Goal: Task Accomplishment & Management: Manage account settings

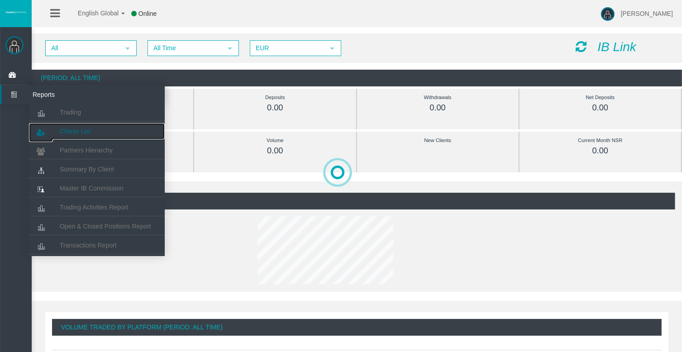
click at [69, 129] on span "Clients List" at bounding box center [75, 131] width 31 height 7
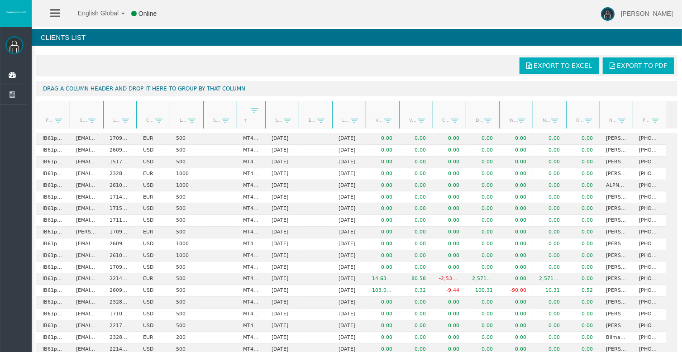
click at [262, 109] on div "Partner code Client Login Currency Leverage Short Code Type Start Date End Date…" at bounding box center [353, 115] width 634 height 28
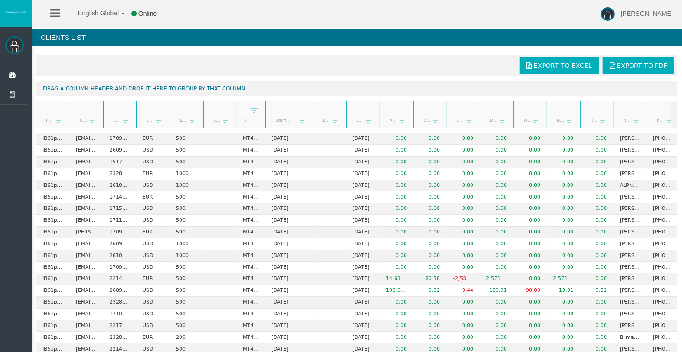
drag, startPoint x: 298, startPoint y: 119, endPoint x: 313, endPoint y: 124, distance: 15.3
click at [313, 124] on div "Partner code Client Login Currency Leverage Short Code Type Start Date End Date…" at bounding box center [353, 115] width 634 height 28
click at [283, 122] on link "Start Date" at bounding box center [284, 120] width 28 height 12
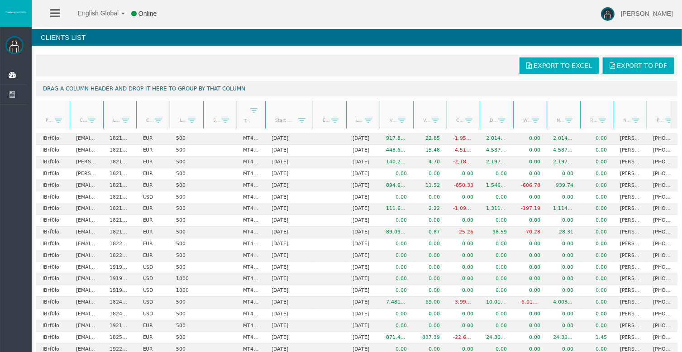
click at [283, 122] on link "Start Date" at bounding box center [284, 120] width 28 height 13
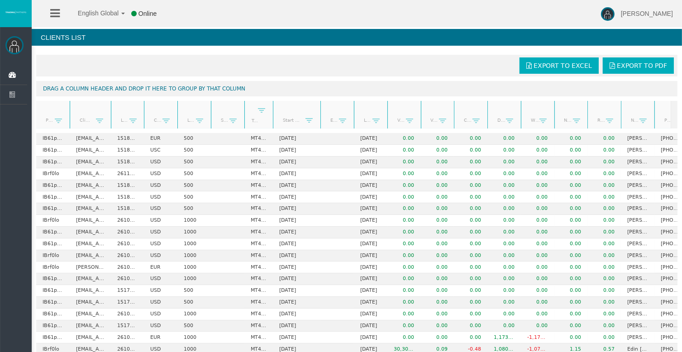
drag, startPoint x: 103, startPoint y: 124, endPoint x: 111, endPoint y: 132, distance: 11.2
click at [655, 124] on div "Partner code Client Login Currency Leverage Short Code Type Start Date End Date…" at bounding box center [353, 115] width 634 height 28
click at [318, 114] on th "Start Date" at bounding box center [296, 115] width 47 height 28
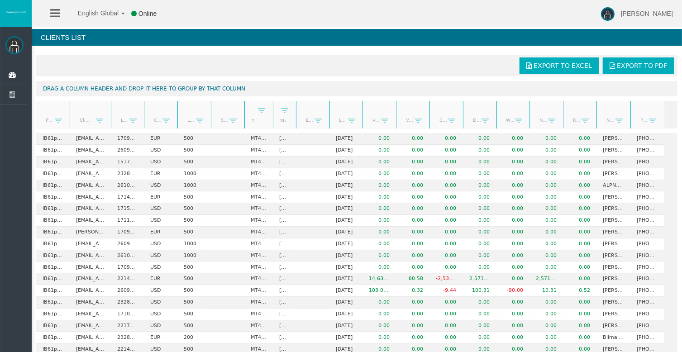
drag, startPoint x: 322, startPoint y: 114, endPoint x: 377, endPoint y: 115, distance: 55.6
click at [297, 114] on div "Partner code Client Login Currency Leverage Short Code Type Start Date End Date…" at bounding box center [353, 115] width 634 height 28
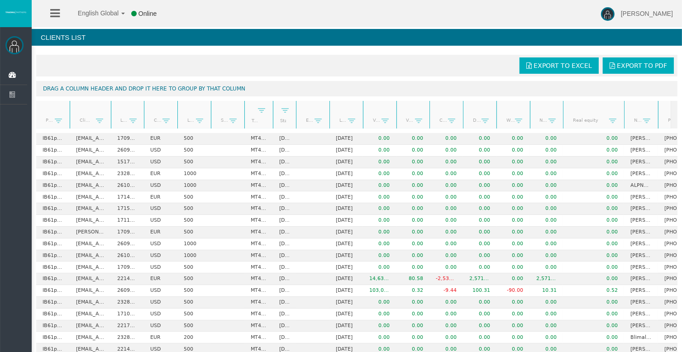
drag, startPoint x: 597, startPoint y: 113, endPoint x: 625, endPoint y: 113, distance: 28.5
click at [625, 113] on div "Partner code Client Login Currency Leverage Short Code Type Start Date End Date…" at bounding box center [353, 115] width 634 height 28
click at [587, 119] on link "Real equity" at bounding box center [588, 120] width 42 height 12
click at [587, 119] on link "Real equity" at bounding box center [588, 120] width 42 height 13
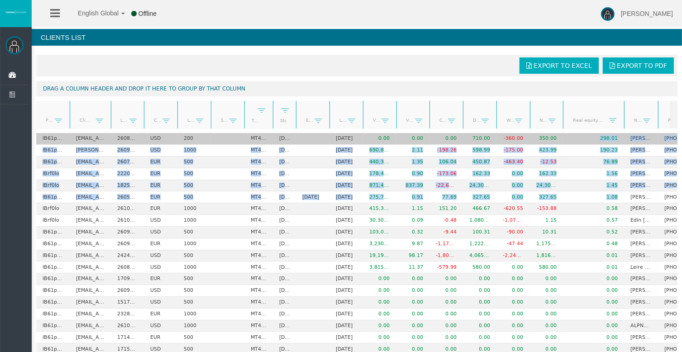
drag, startPoint x: 617, startPoint y: 194, endPoint x: 595, endPoint y: 136, distance: 62.4
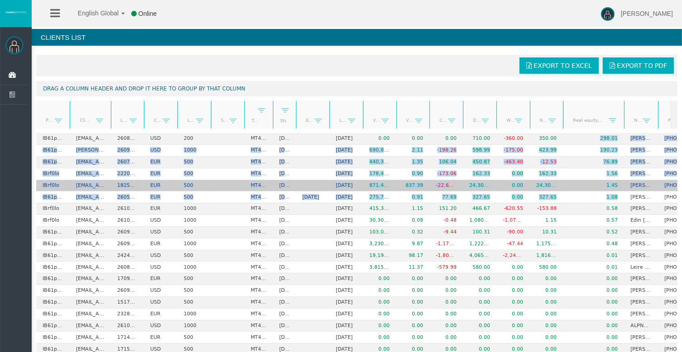
click at [90, 182] on td "[EMAIL_ADDRESS][DOMAIN_NAME]" at bounding box center [90, 186] width 41 height 12
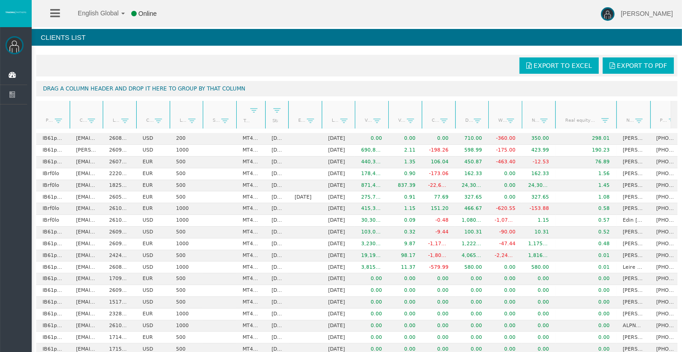
drag, startPoint x: 110, startPoint y: 118, endPoint x: 103, endPoint y: 119, distance: 7.0
click at [103, 119] on div "Partner code Client Login Currency Leverage Short Code Type Start Date End Date…" at bounding box center [353, 115] width 634 height 28
